Goal: Information Seeking & Learning: Learn about a topic

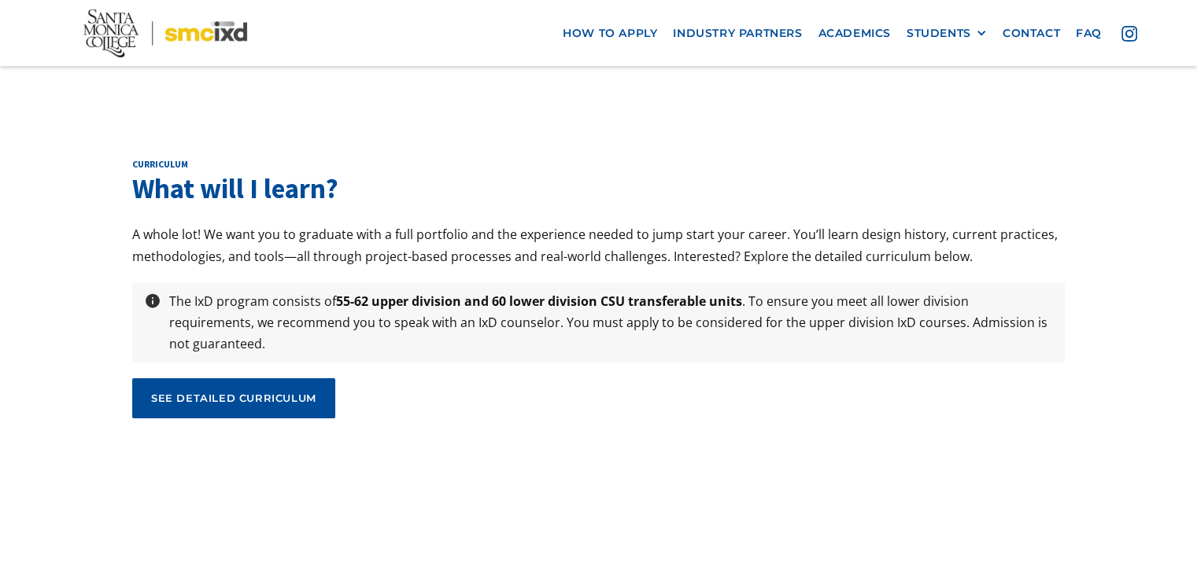
scroll to position [5205, 0]
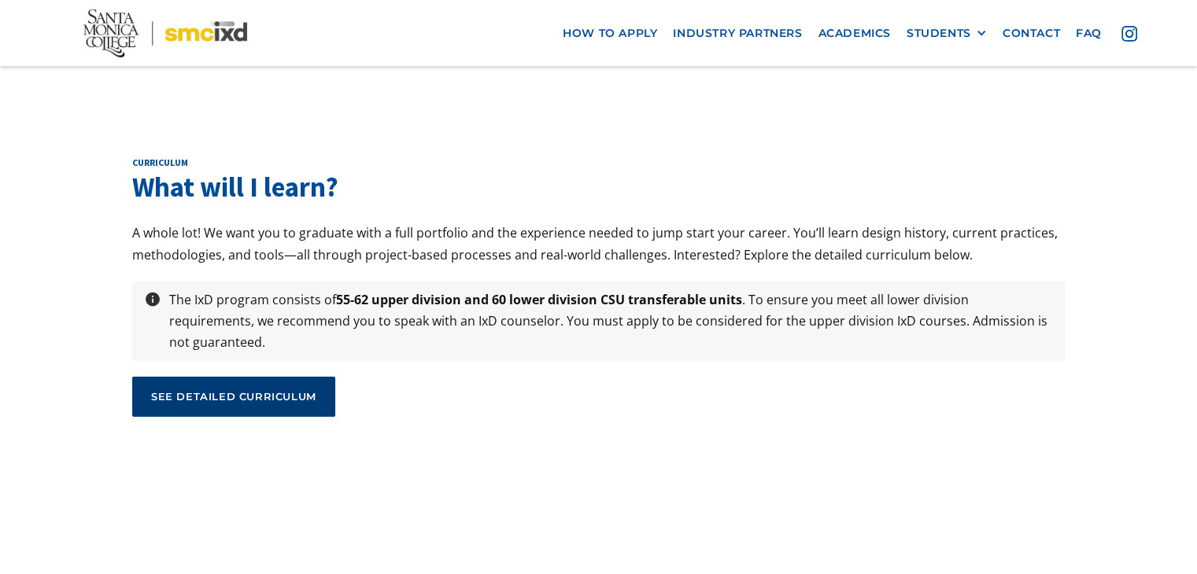
click at [196, 377] on link "see detailed curriculum" at bounding box center [233, 396] width 203 height 39
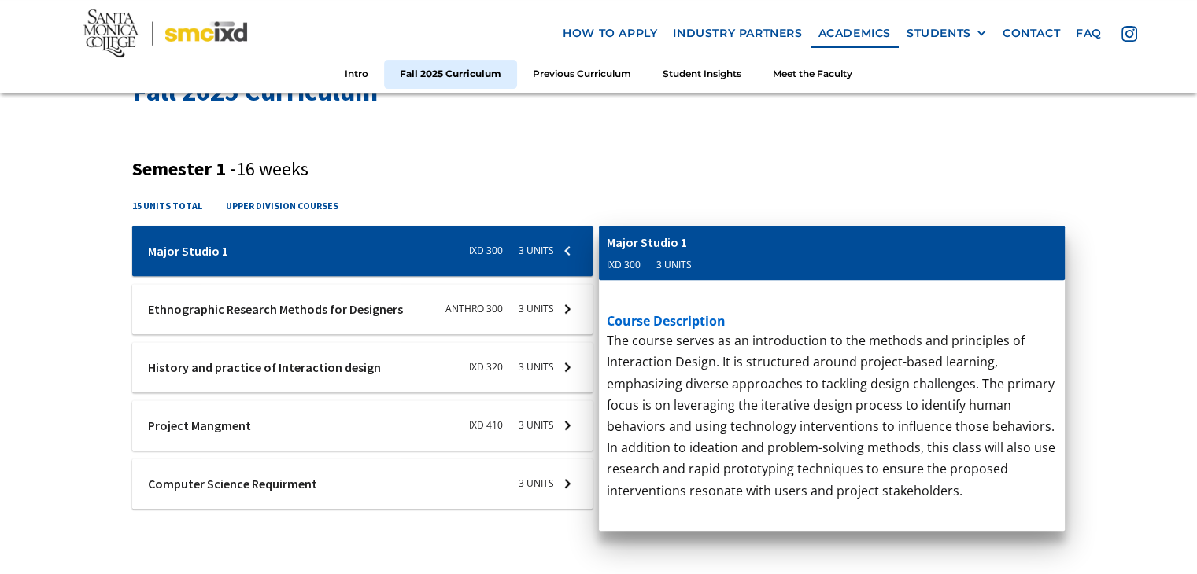
scroll to position [522, 0]
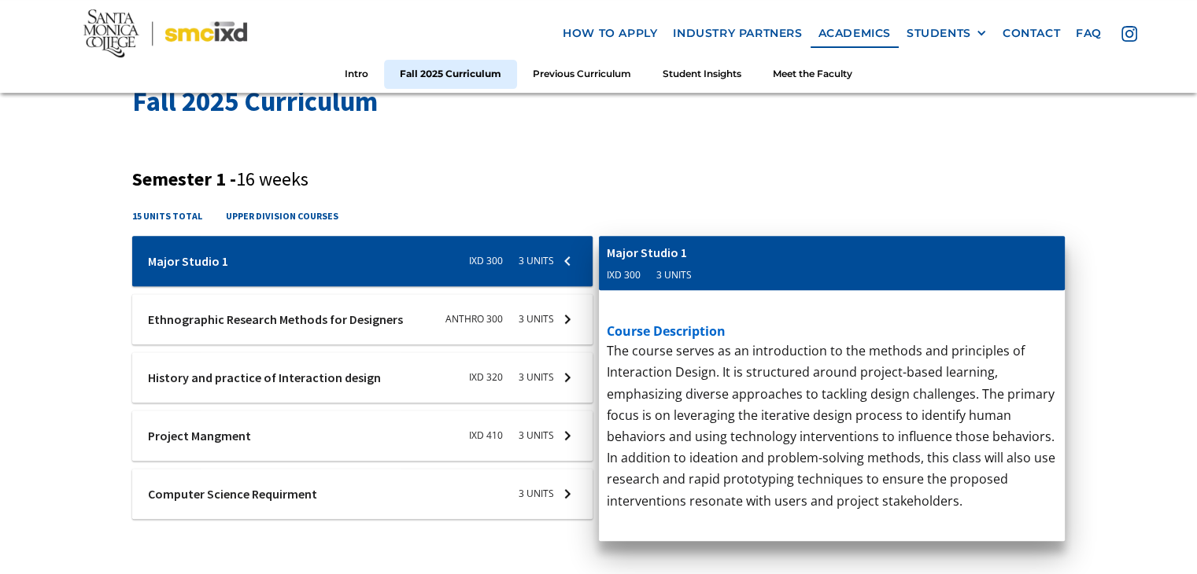
click at [160, 325] on div at bounding box center [362, 319] width 460 height 50
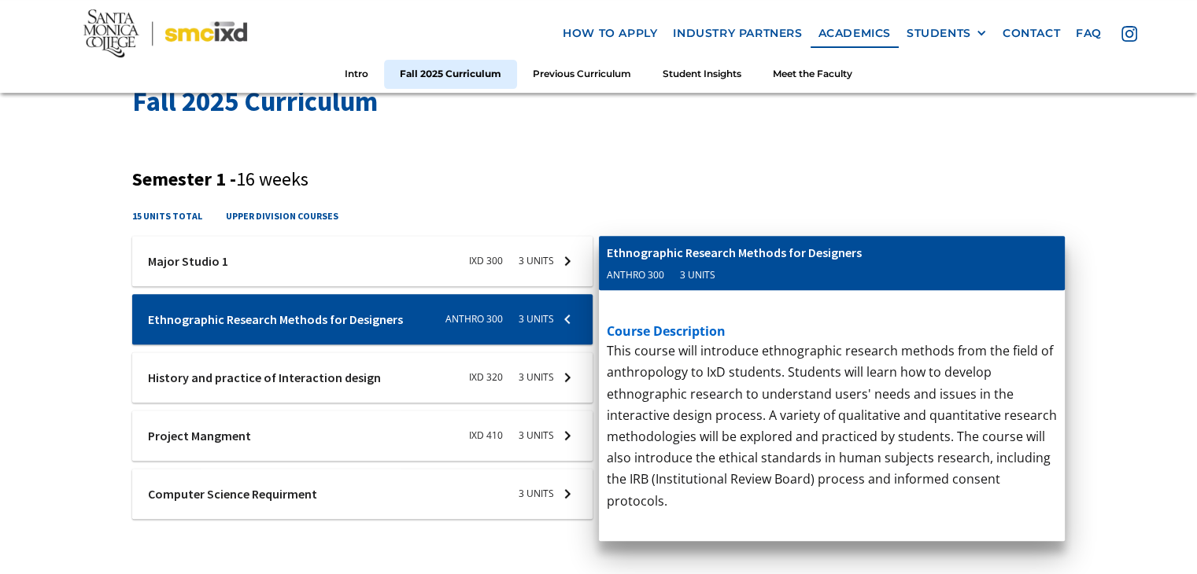
click at [192, 383] on div at bounding box center [362, 377] width 460 height 50
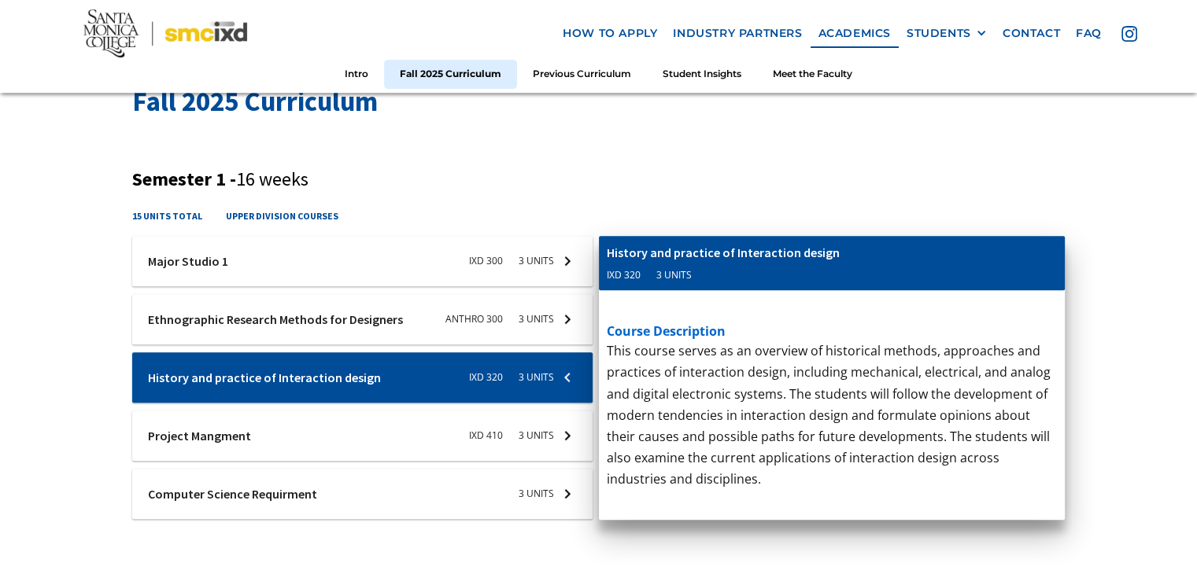
click at [206, 434] on div at bounding box center [362, 436] width 460 height 50
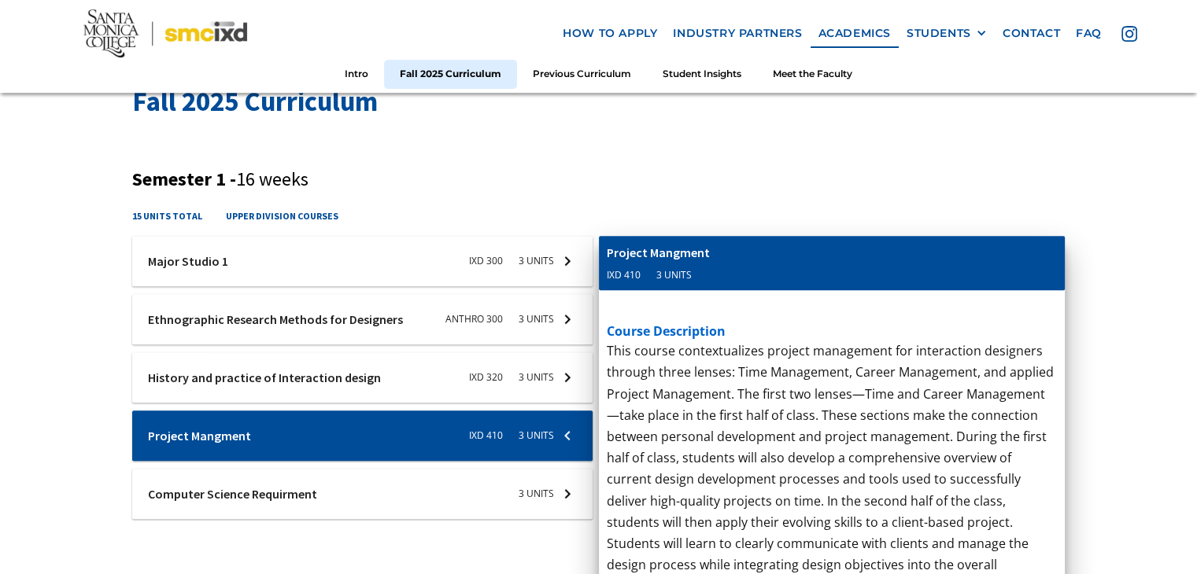
click at [221, 495] on div at bounding box center [362, 494] width 460 height 50
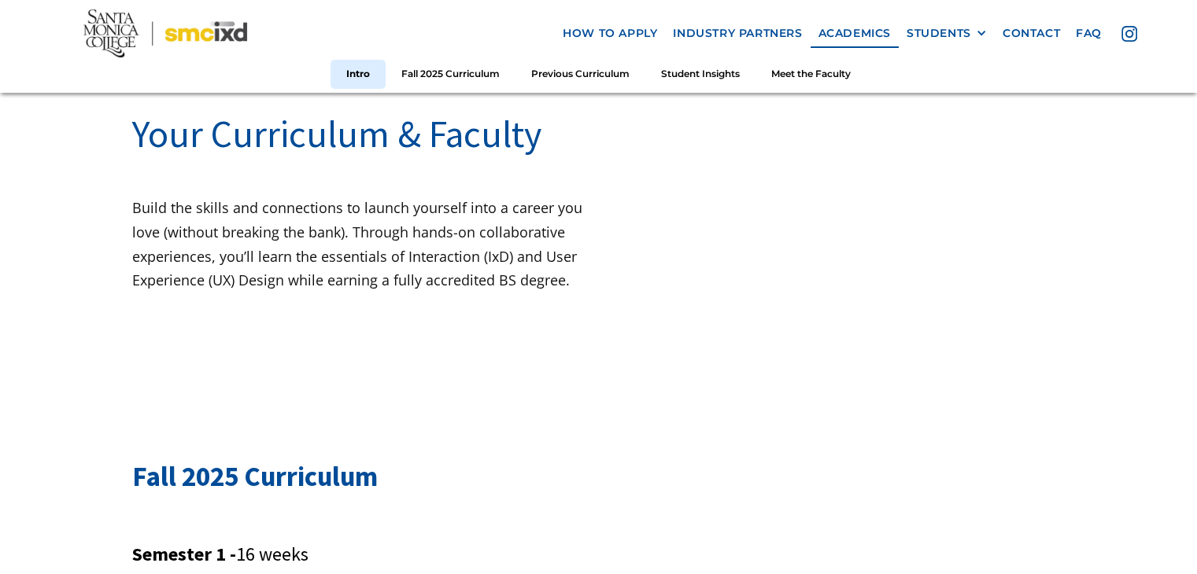
scroll to position [0, 0]
